Goal: Information Seeking & Learning: Learn about a topic

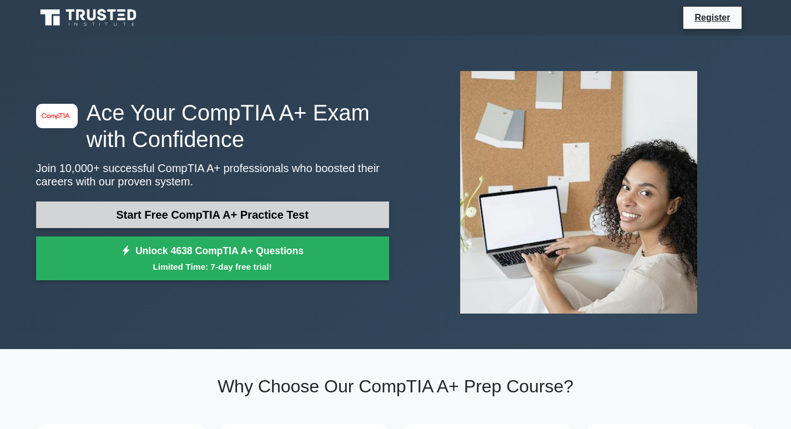
click at [270, 209] on link "Start Free CompTIA A+ Practice Test" at bounding box center [212, 214] width 353 height 27
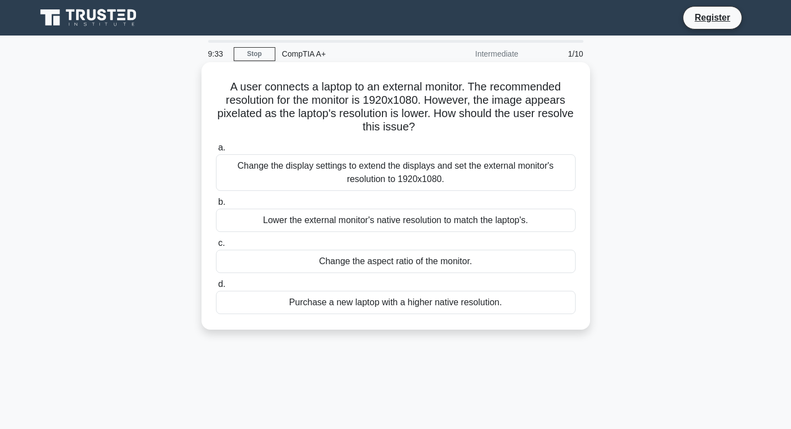
click at [397, 264] on div "Change the aspect ratio of the monitor." at bounding box center [396, 261] width 360 height 23
click at [216, 247] on input "c. Change the aspect ratio of the monitor." at bounding box center [216, 243] width 0 height 7
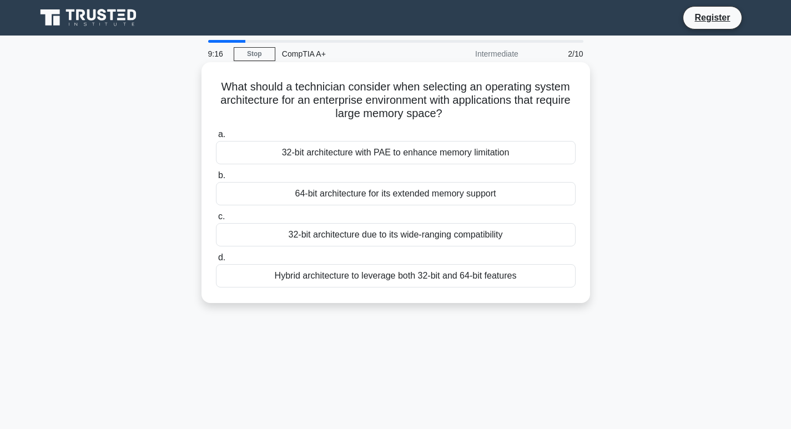
click at [385, 273] on div "Hybrid architecture to leverage both 32-bit and 64-bit features" at bounding box center [396, 275] width 360 height 23
click at [216, 261] on input "d. Hybrid architecture to leverage both 32-bit and 64-bit features" at bounding box center [216, 257] width 0 height 7
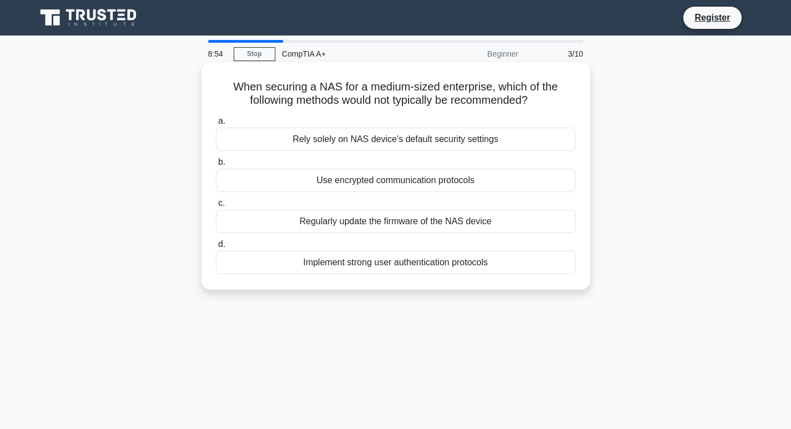
click at [408, 138] on div "Rely solely on NAS device's default security settings" at bounding box center [396, 139] width 360 height 23
click at [216, 125] on input "a. Rely solely on NAS device's default security settings" at bounding box center [216, 121] width 0 height 7
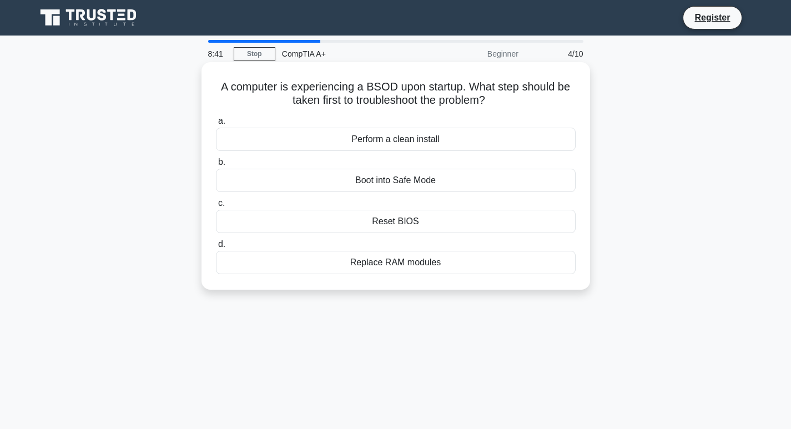
click at [398, 184] on div "Boot into Safe Mode" at bounding box center [396, 180] width 360 height 23
click at [216, 166] on input "b. Boot into Safe Mode" at bounding box center [216, 162] width 0 height 7
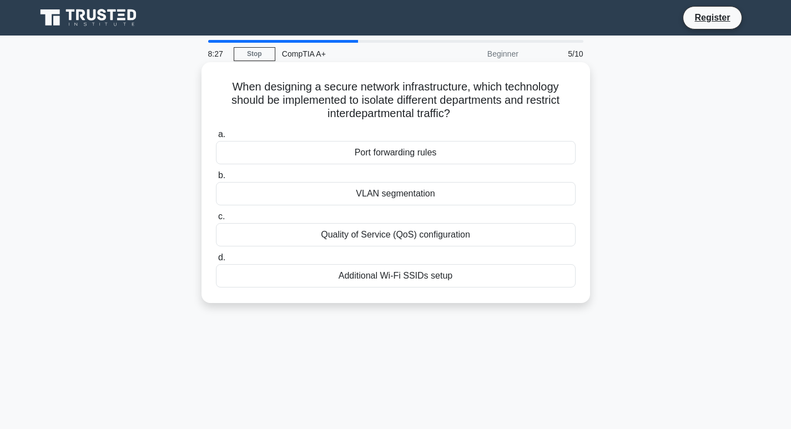
click at [404, 197] on div "VLAN segmentation" at bounding box center [396, 193] width 360 height 23
click at [216, 179] on input "b. VLAN segmentation" at bounding box center [216, 175] width 0 height 7
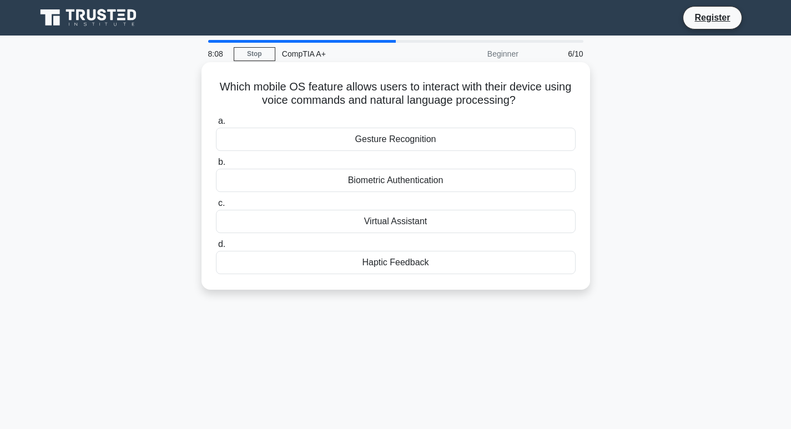
click at [396, 264] on div "Haptic Feedback" at bounding box center [396, 262] width 360 height 23
click at [216, 248] on input "d. Haptic Feedback" at bounding box center [216, 244] width 0 height 7
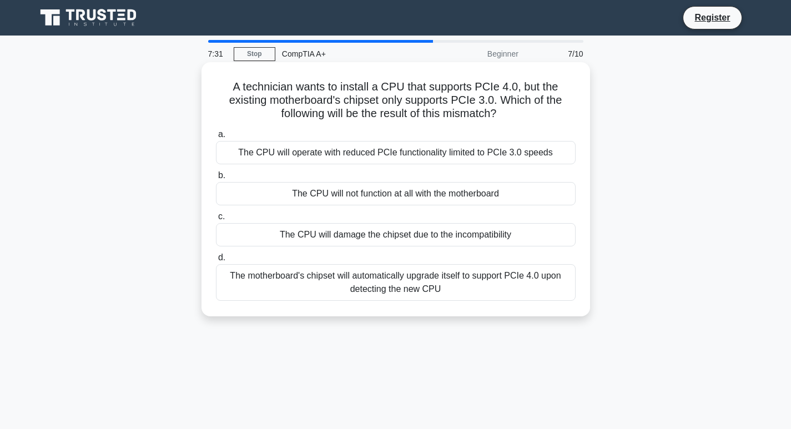
click at [393, 152] on div "The CPU will operate with reduced PCIe functionality limited to PCIe 3.0 speeds" at bounding box center [396, 152] width 360 height 23
click at [216, 138] on input "a. The CPU will operate with reduced PCIe functionality limited to PCIe 3.0 spe…" at bounding box center [216, 134] width 0 height 7
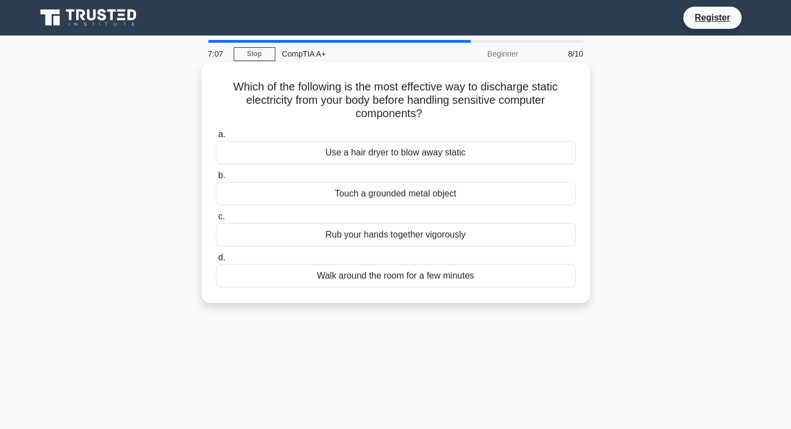
click at [384, 239] on div "Rub your hands together vigorously" at bounding box center [396, 234] width 360 height 23
click at [216, 220] on input "c. Rub your hands together vigorously" at bounding box center [216, 216] width 0 height 7
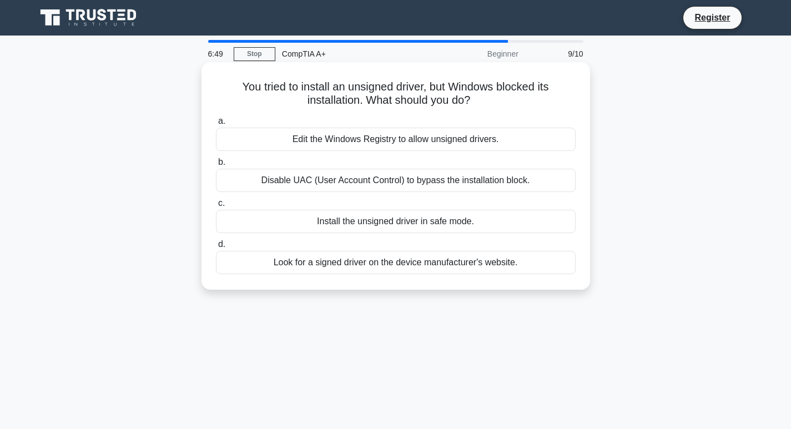
click at [408, 225] on div "Install the unsigned driver in safe mode." at bounding box center [396, 221] width 360 height 23
click at [216, 207] on input "c. Install the unsigned driver in safe mode." at bounding box center [216, 203] width 0 height 7
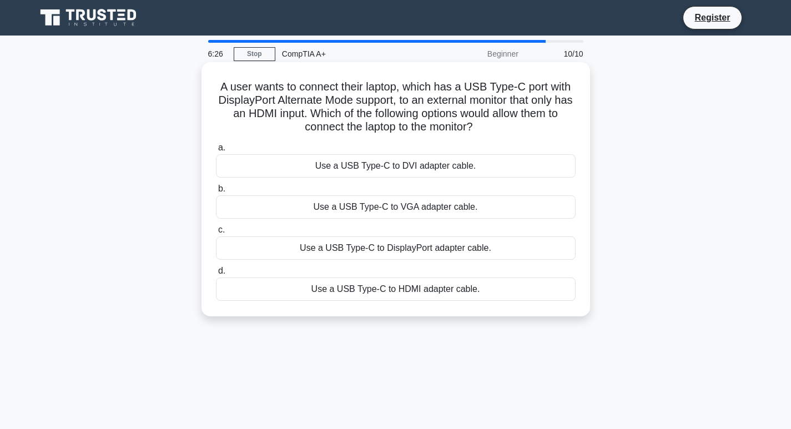
click at [367, 293] on div "Use a USB Type-C to HDMI adapter cable." at bounding box center [396, 288] width 360 height 23
click at [216, 275] on input "d. Use a USB Type-C to HDMI adapter cable." at bounding box center [216, 270] width 0 height 7
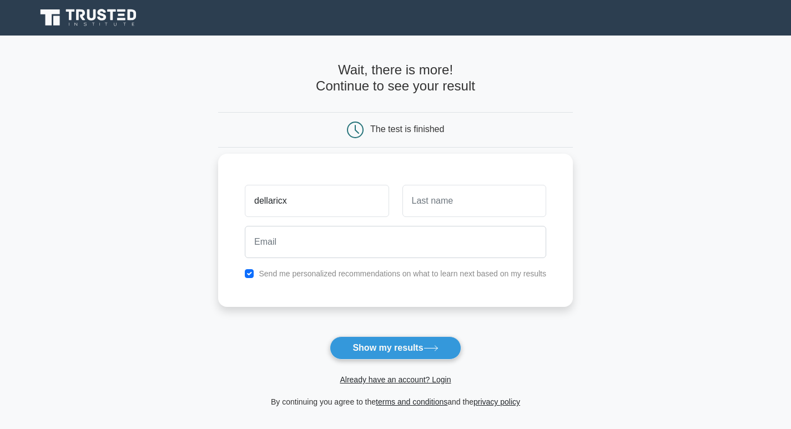
type input "dellaricx"
click at [467, 213] on input "text" at bounding box center [474, 201] width 144 height 32
type input "Abubakar"
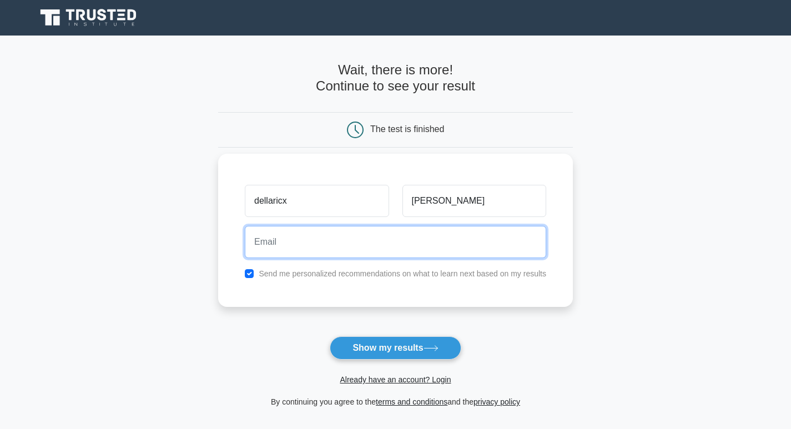
click at [388, 246] on input "email" at bounding box center [395, 242] width 301 height 32
type input "dellaricx@yahoo.com"
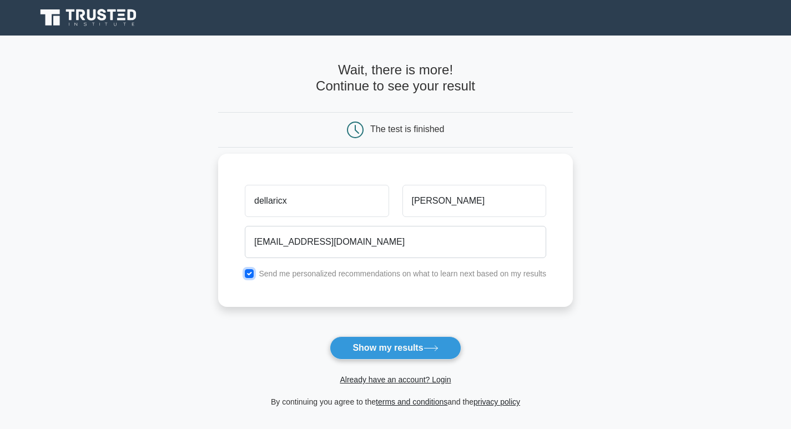
click at [252, 274] on input "checkbox" at bounding box center [249, 273] width 9 height 9
checkbox input "false"
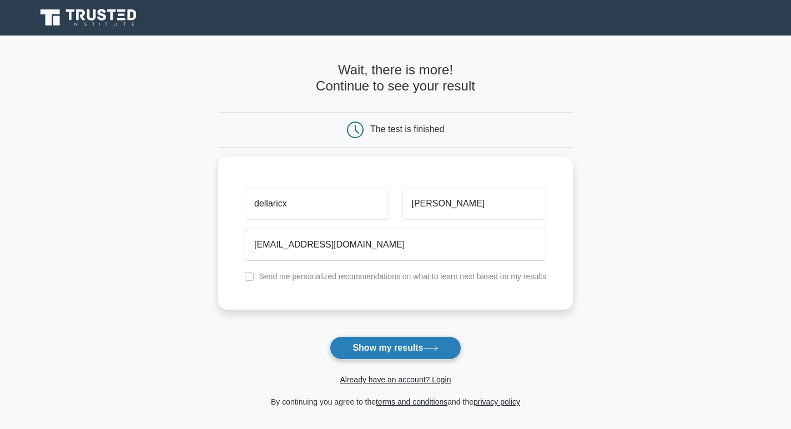
click at [408, 346] on button "Show my results" at bounding box center [395, 347] width 131 height 23
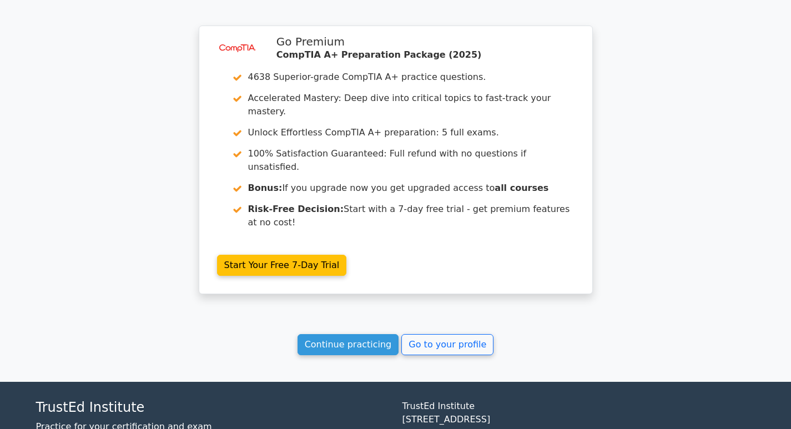
scroll to position [1805, 0]
